Goal: Navigation & Orientation: Find specific page/section

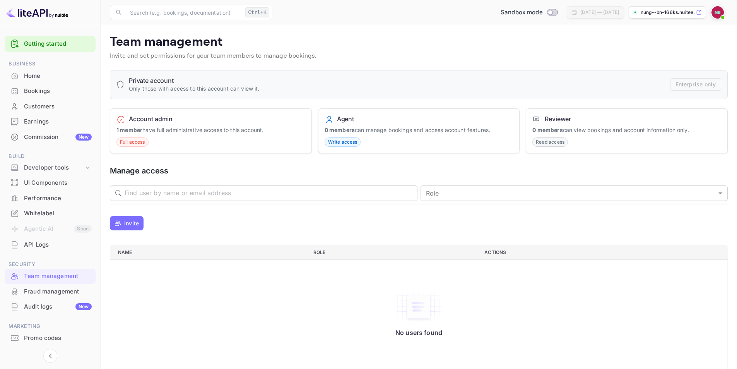
scroll to position [11, 0]
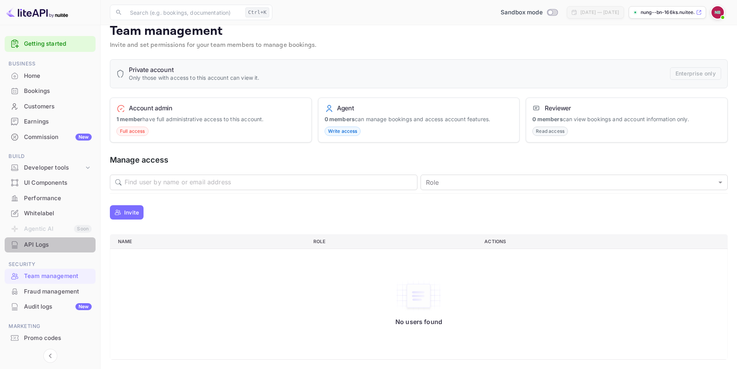
click at [53, 247] on div "API Logs" at bounding box center [58, 244] width 68 height 9
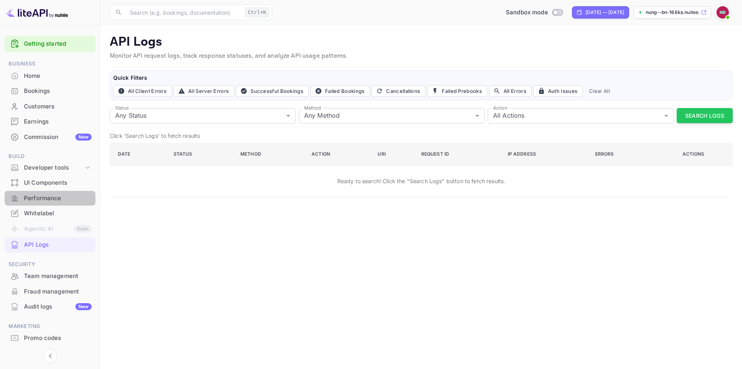
click at [60, 199] on div "Performance" at bounding box center [58, 198] width 68 height 9
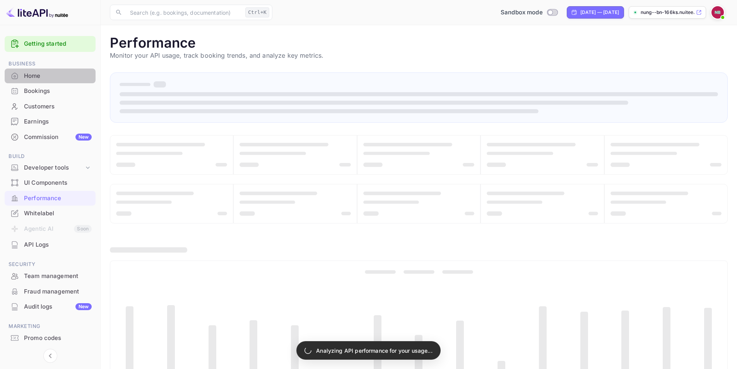
click at [40, 77] on div "Home" at bounding box center [58, 76] width 68 height 9
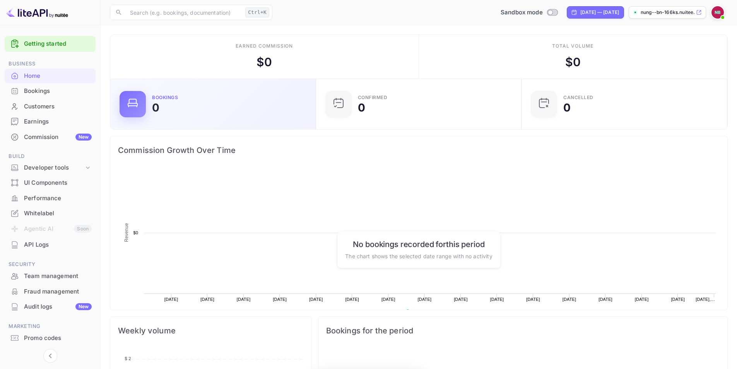
scroll to position [120, 195]
